Goal: Communication & Community: Answer question/provide support

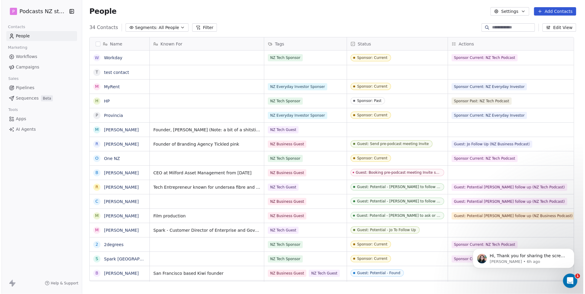
scroll to position [254, 498]
click at [513, 216] on p "[PERSON_NAME] • 6h ago" at bounding box center [529, 261] width 77 height 5
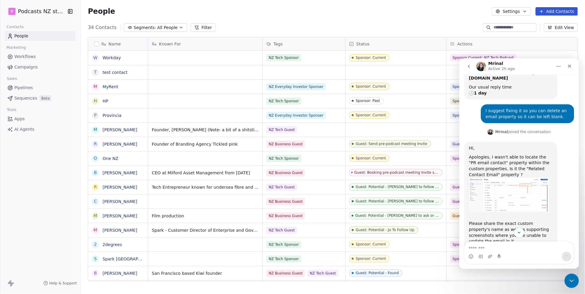
scroll to position [126, 0]
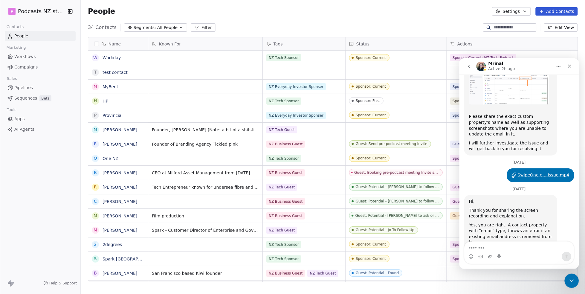
click at [493, 216] on textarea "Message…" at bounding box center [518, 246] width 109 height 10
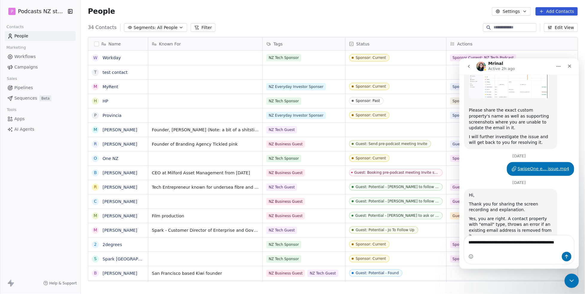
type textarea "**********"
click at [513, 216] on button "Send a message…" at bounding box center [567, 256] width 10 height 10
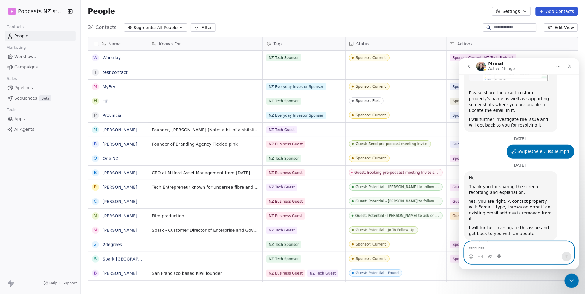
scroll to position [256, 0]
click at [513, 216] on div "Thank you Mrina, I appreciate you looking into it for me." at bounding box center [528, 260] width 84 height 12
drag, startPoint x: 503, startPoint y: 246, endPoint x: 508, endPoint y: 245, distance: 4.6
click at [503, 216] on textarea "Message…" at bounding box center [518, 246] width 109 height 10
type textarea "**********"
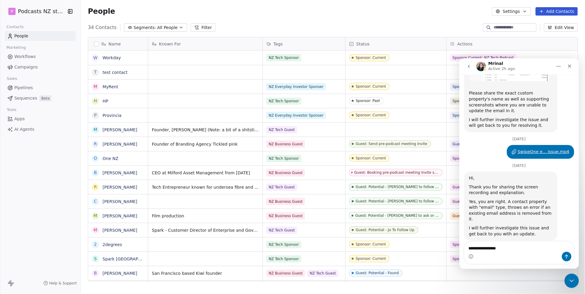
click at [513, 216] on div "Intercom messenger" at bounding box center [518, 256] width 109 height 10
click at [513, 216] on textarea "**********" at bounding box center [518, 246] width 109 height 10
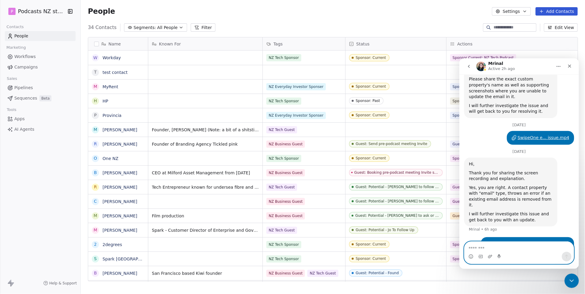
scroll to position [269, 0]
click at [513, 216] on icon "Close Intercom Messenger" at bounding box center [570, 279] width 7 height 7
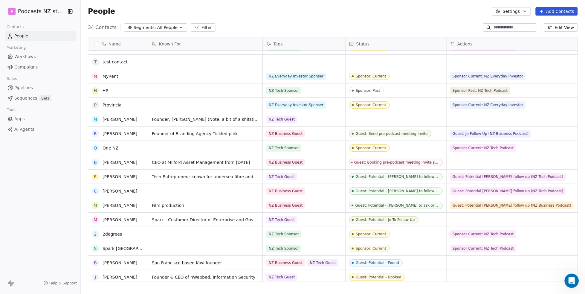
scroll to position [0, 0]
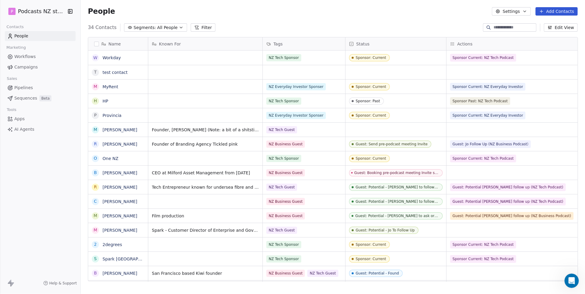
click at [513, 10] on button "Add Contacts" at bounding box center [557, 11] width 42 height 8
click at [513, 23] on span "Create new contact" at bounding box center [559, 24] width 41 height 6
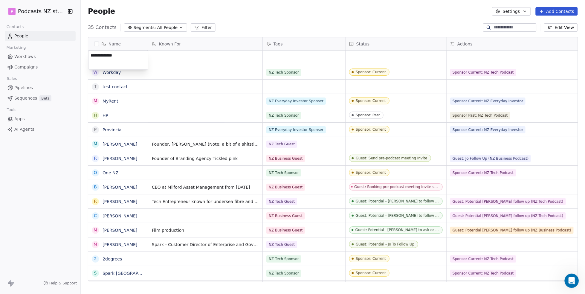
type textarea "**********"
click at [189, 59] on html "P Podcasts NZ studio Contacts People Marketing Workflows Campaigns Sales Pipeli…" at bounding box center [292, 147] width 585 height 294
click at [173, 59] on div "grid" at bounding box center [205, 58] width 114 height 14
type textarea "**********"
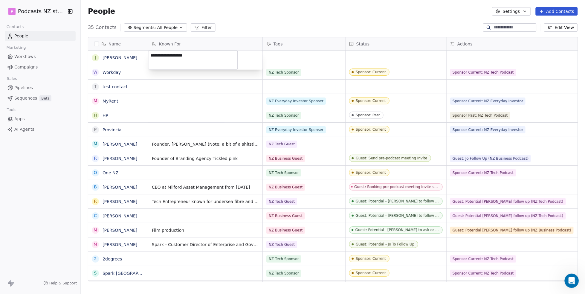
click at [311, 59] on html "P Podcasts NZ studio Contacts People Marketing Workflows Campaigns Sales Pipeli…" at bounding box center [292, 147] width 585 height 294
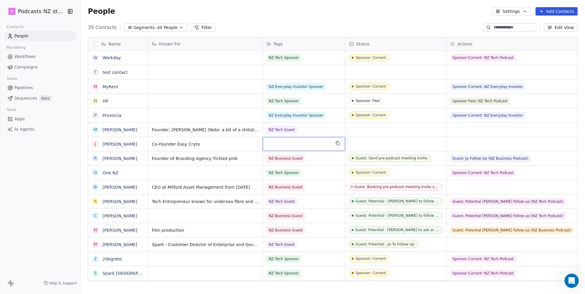
click at [301, 144] on div "grid" at bounding box center [304, 144] width 83 height 14
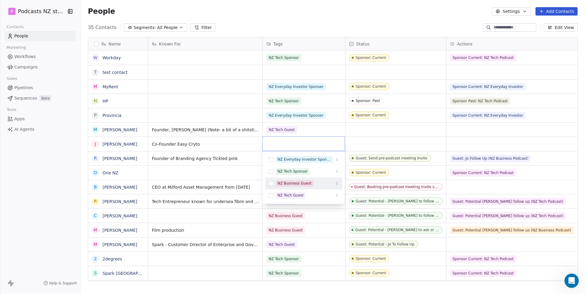
click at [289, 181] on div "NZ Business Guest" at bounding box center [295, 183] width 34 height 5
click at [371, 144] on html "P Podcasts NZ studio Contacts People Marketing Workflows Campaigns Sales Pipeli…" at bounding box center [292, 147] width 585 height 294
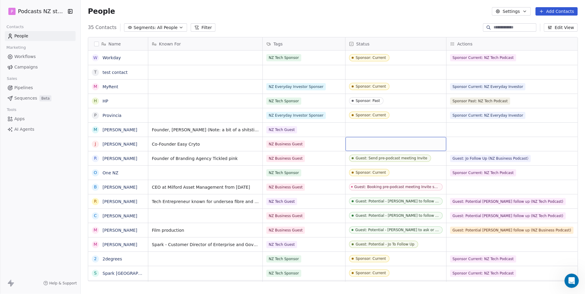
click at [376, 144] on div "grid" at bounding box center [396, 144] width 101 height 14
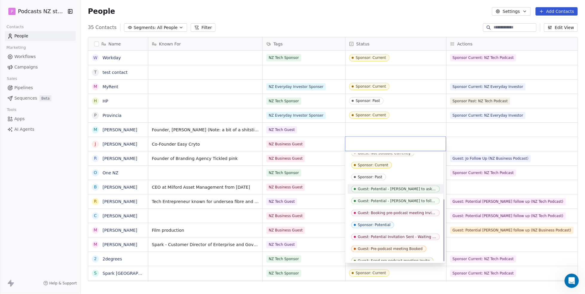
scroll to position [82, 0]
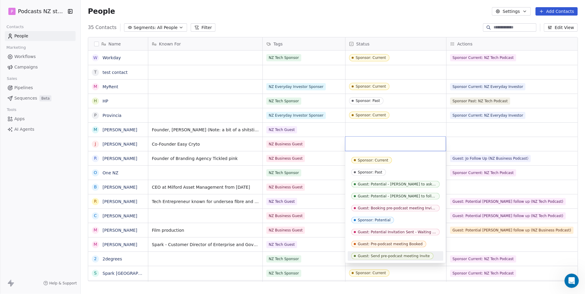
click at [402, 216] on div "Guest: Send pre-podcast meeting Invite" at bounding box center [394, 256] width 72 height 4
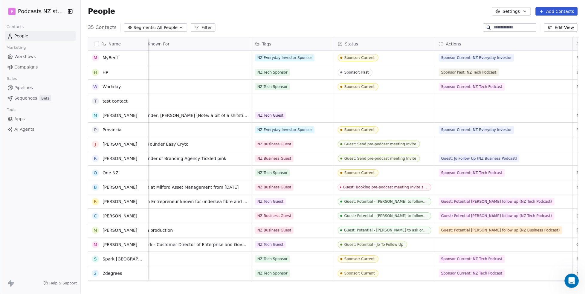
scroll to position [0, 0]
click at [471, 143] on div "grid" at bounding box center [504, 144] width 138 height 14
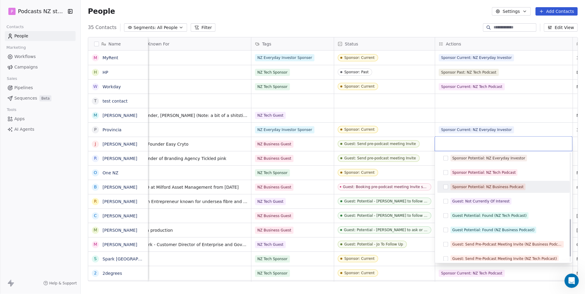
scroll to position [206, 0]
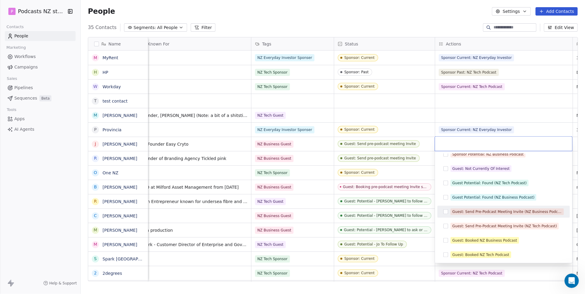
click at [490, 213] on div "Guest: Send Pre-Podcast Meeting Invite (NZ Business Podcast)" at bounding box center [508, 211] width 110 height 5
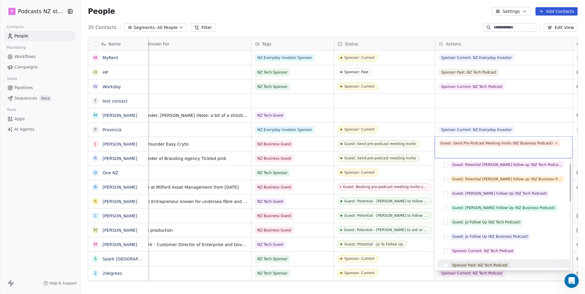
scroll to position [0, 0]
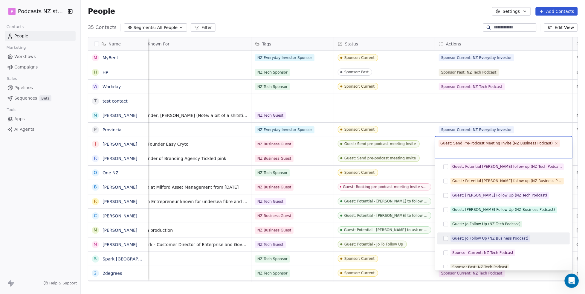
click at [486, 216] on div "Guest: Jo Follow Up (NZ Business Podcast)" at bounding box center [491, 238] width 76 height 5
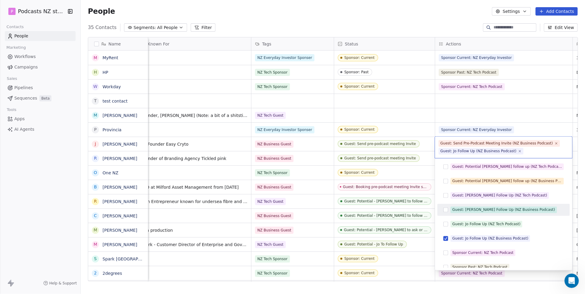
click at [372, 117] on html "P Podcasts NZ studio Contacts People Marketing Workflows Campaigns Sales Pipeli…" at bounding box center [292, 147] width 585 height 294
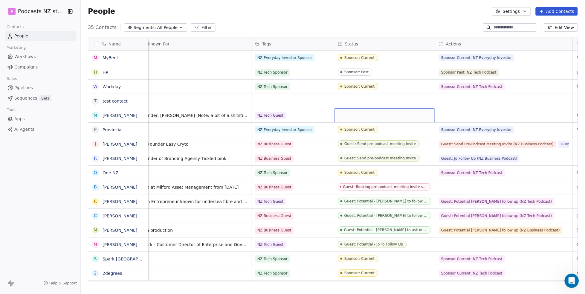
click at [372, 117] on div "grid" at bounding box center [384, 115] width 101 height 14
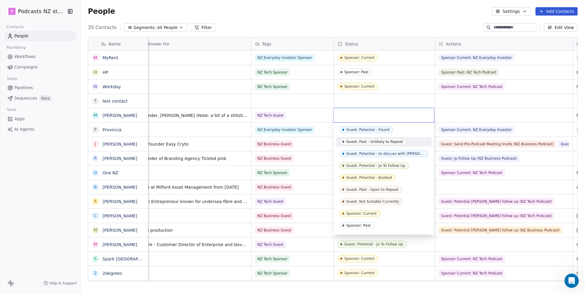
click at [453, 185] on html "P Podcasts NZ studio Contacts People Marketing Workflows Campaigns Sales Pipeli…" at bounding box center [292, 147] width 585 height 294
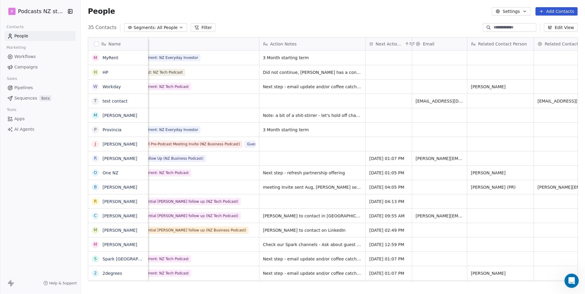
scroll to position [0, 351]
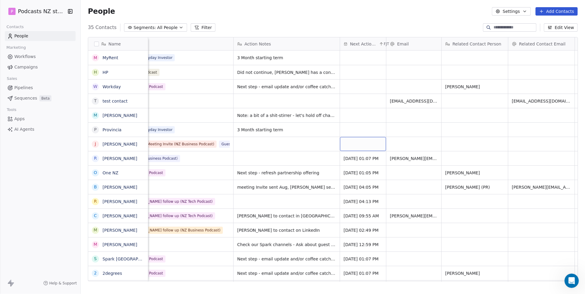
click at [372, 144] on div "grid" at bounding box center [363, 144] width 46 height 14
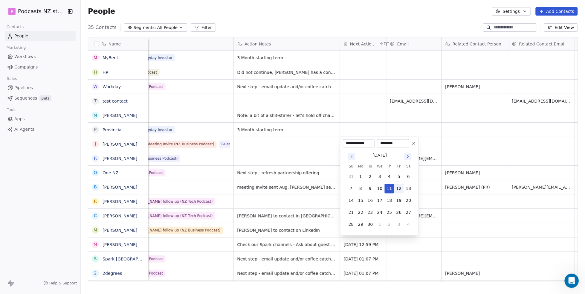
click at [397, 186] on button "12" at bounding box center [399, 189] width 10 height 10
click at [399, 187] on button "12" at bounding box center [399, 189] width 10 height 10
click at [388, 193] on button "11" at bounding box center [390, 189] width 10 height 10
type input "**********"
click at [373, 117] on html "P Podcasts NZ studio Contacts People Marketing Workflows Campaigns Sales Pipeli…" at bounding box center [292, 147] width 585 height 294
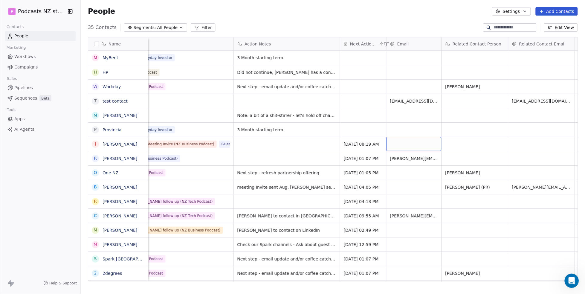
click at [409, 143] on div "grid" at bounding box center [414, 144] width 55 height 14
type input "**********"
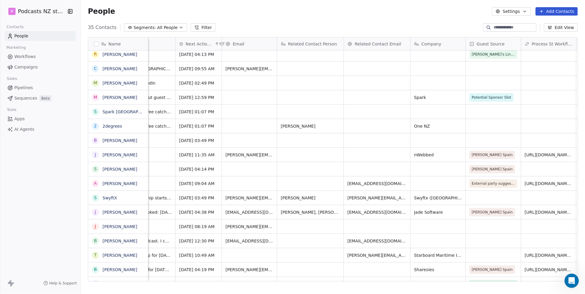
scroll to position [0, 533]
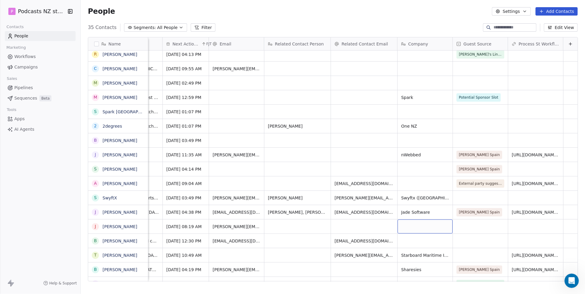
click at [408, 216] on div "grid" at bounding box center [425, 226] width 55 height 14
type textarea "**********"
click at [466, 216] on html "P Podcasts NZ studio Contacts People Marketing Workflows Campaigns Sales Pipeli…" at bounding box center [292, 147] width 585 height 294
click at [465, 216] on div "grid" at bounding box center [480, 226] width 55 height 14
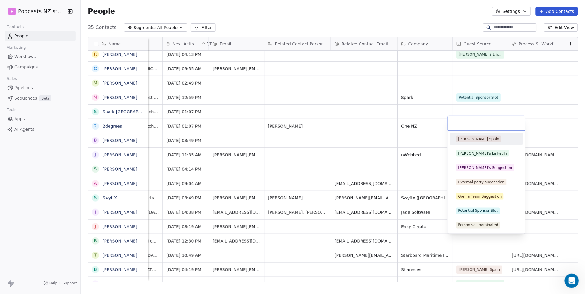
click at [475, 140] on div "[PERSON_NAME] Spain" at bounding box center [478, 138] width 41 height 5
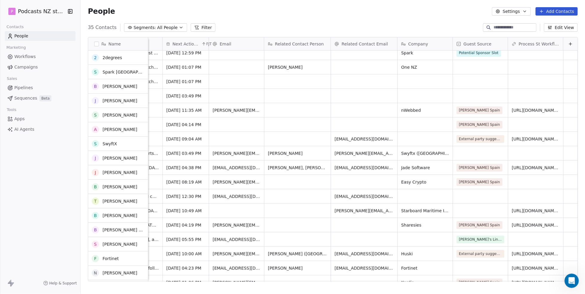
scroll to position [199, 0]
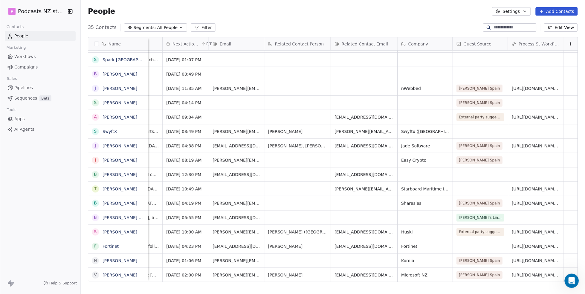
click at [513, 155] on div "grid" at bounding box center [535, 160] width 55 height 14
click at [513, 160] on div "grid" at bounding box center [535, 160] width 55 height 14
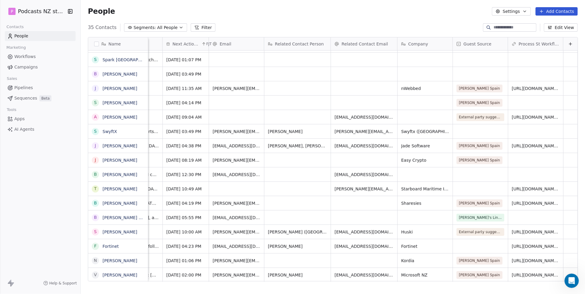
click at [513, 162] on div "grid" at bounding box center [535, 160] width 55 height 14
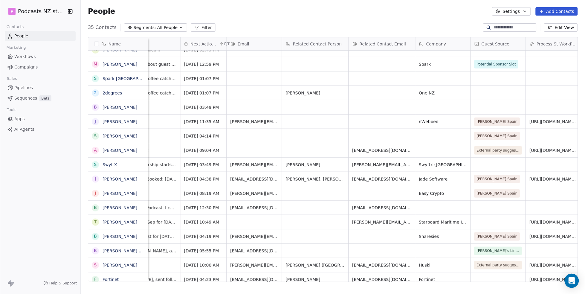
scroll to position [0, 533]
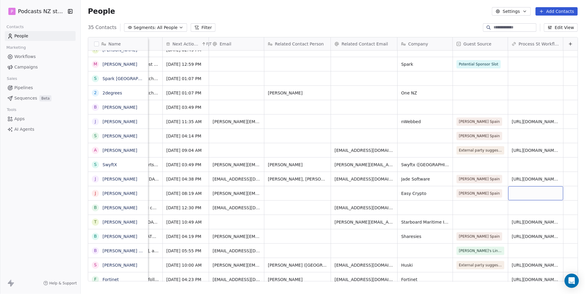
click at [510, 193] on div "grid" at bounding box center [535, 193] width 55 height 14
type input "**********"
